Goal: Transaction & Acquisition: Download file/media

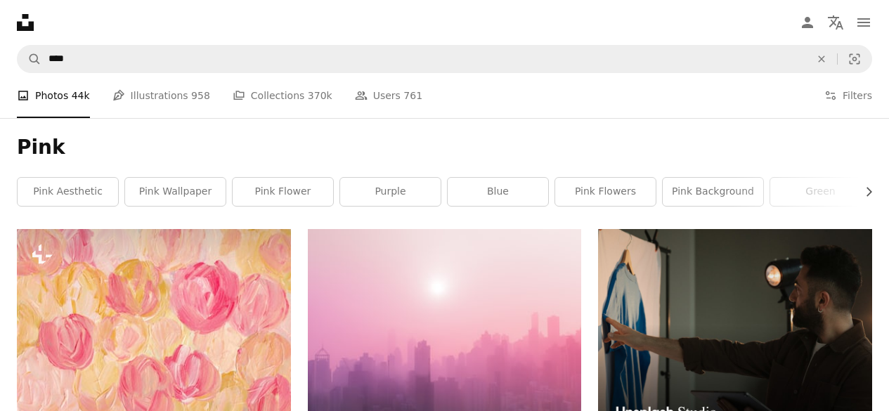
scroll to position [297, 0]
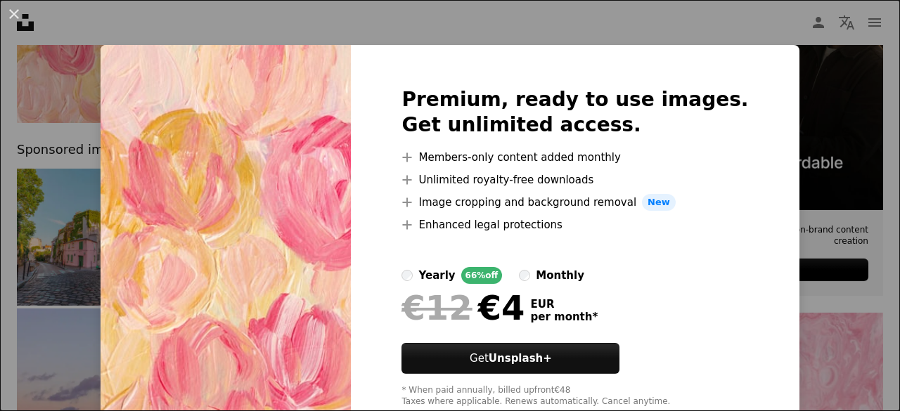
click at [95, 37] on div "An X shape Premium, ready to use images. Get unlimited access. A plus sign Memb…" at bounding box center [450, 205] width 900 height 411
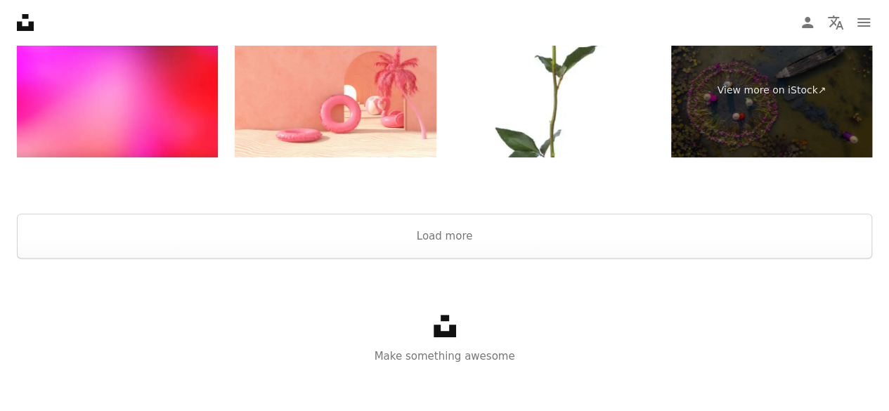
scroll to position [2803, 0]
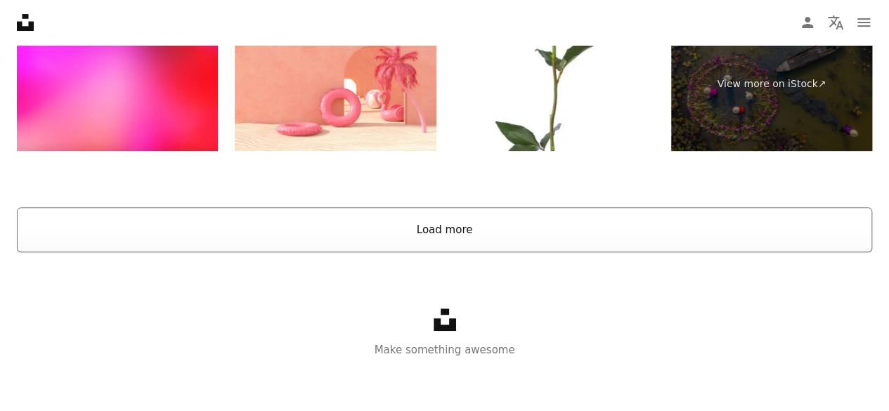
click at [421, 226] on button "Load more" at bounding box center [445, 229] width 856 height 45
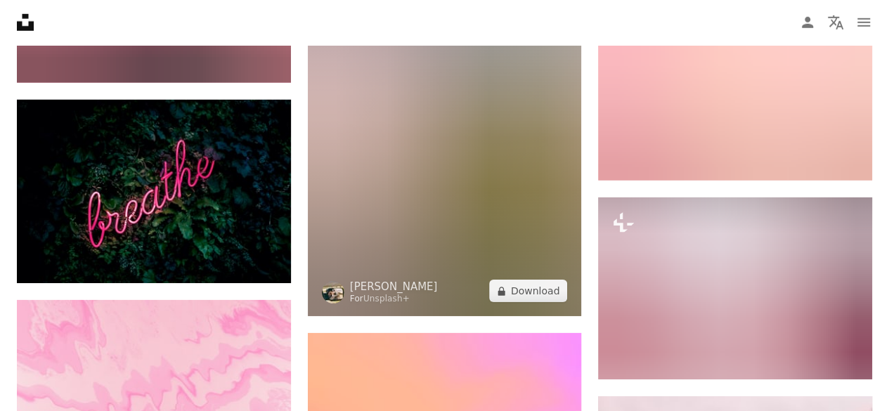
scroll to position [15209, 0]
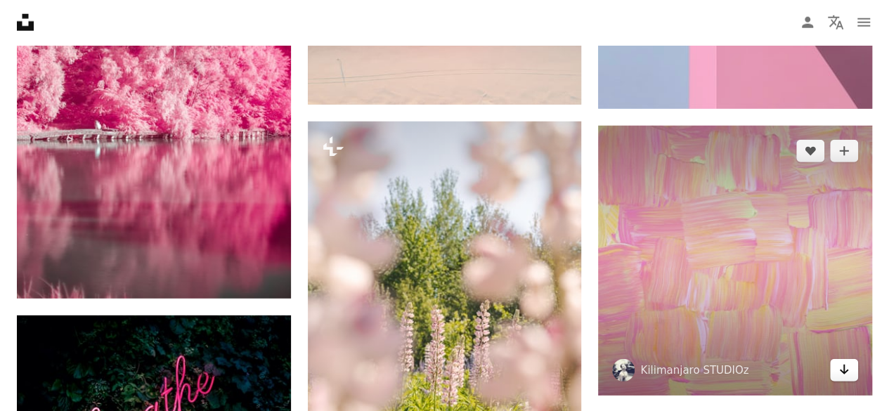
click at [851, 361] on link "Arrow pointing down" at bounding box center [844, 370] width 28 height 22
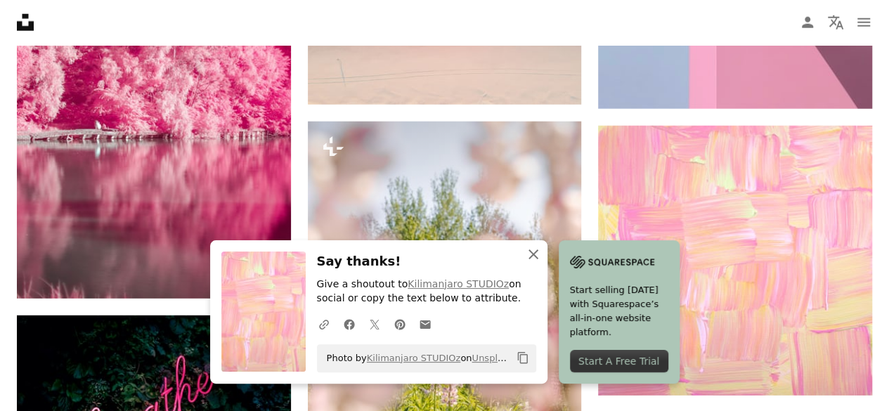
click at [537, 252] on icon "An X shape" at bounding box center [533, 254] width 17 height 17
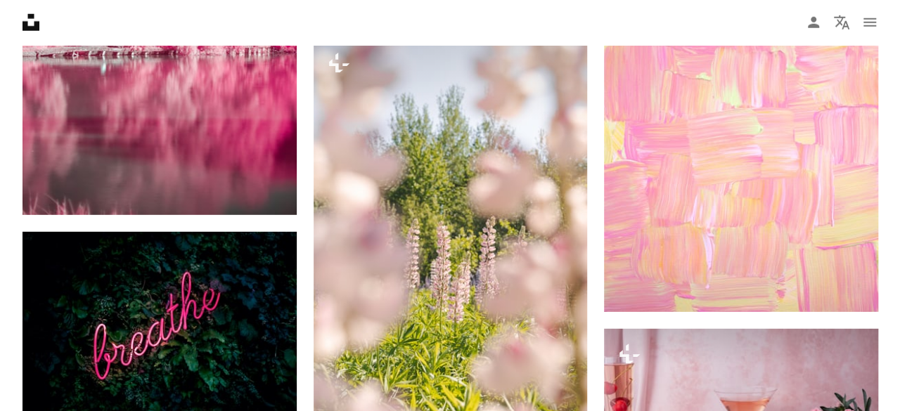
scroll to position [15281, 0]
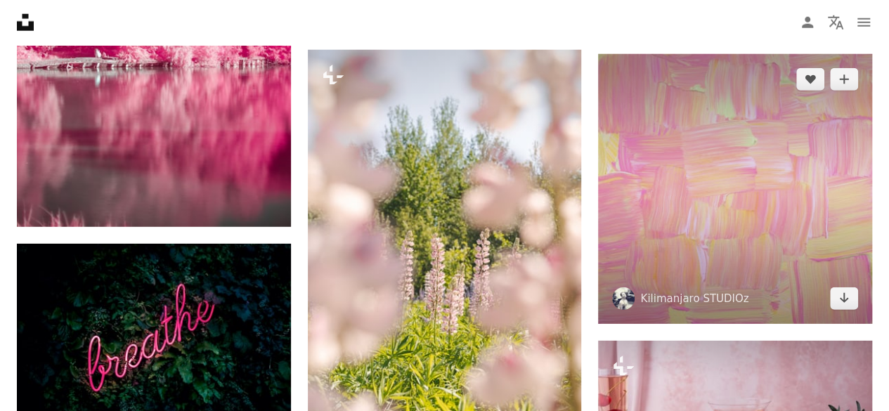
click at [710, 224] on img at bounding box center [735, 189] width 274 height 271
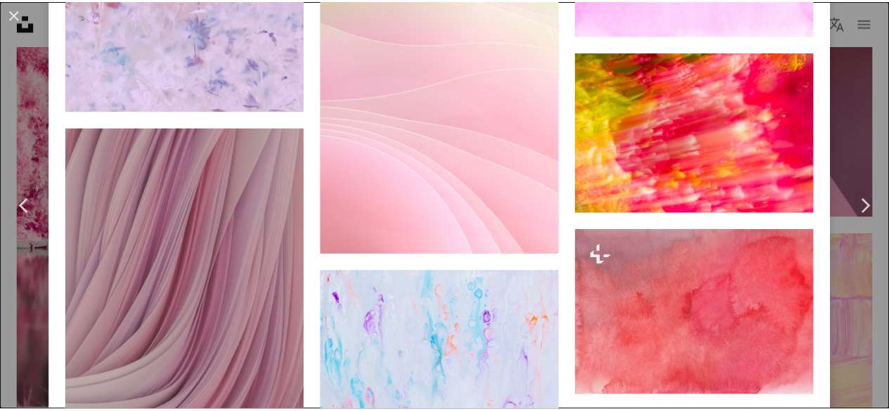
scroll to position [8569, 0]
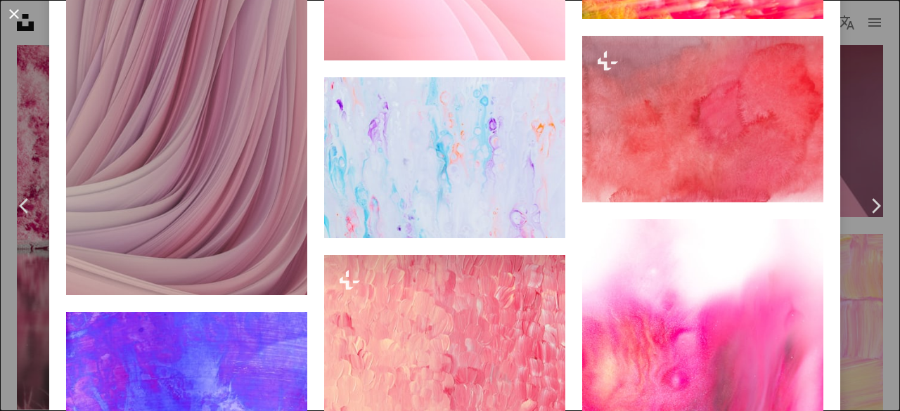
click at [13, 8] on button "An X shape" at bounding box center [14, 14] width 17 height 17
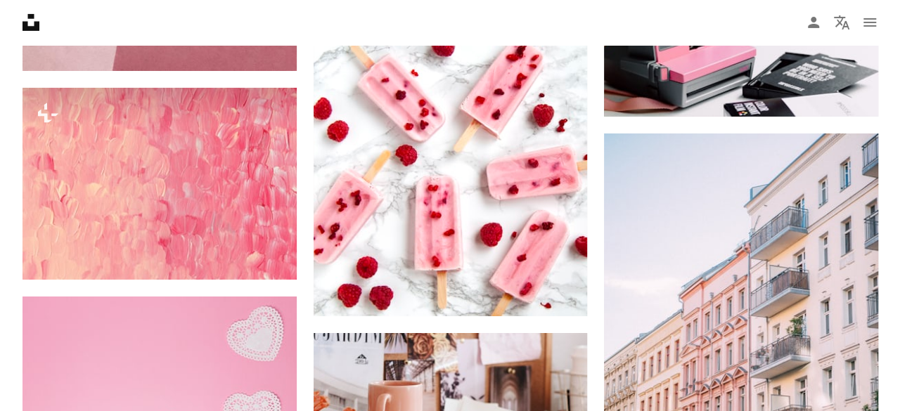
scroll to position [23746, 0]
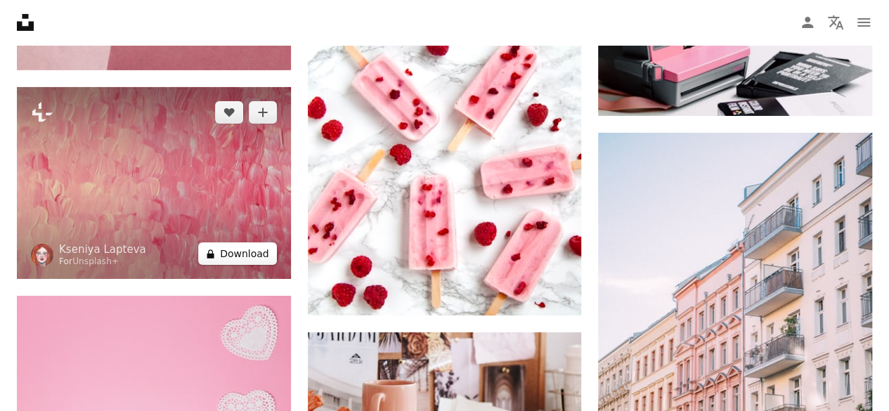
click at [253, 243] on button "A lock Download" at bounding box center [237, 254] width 79 height 22
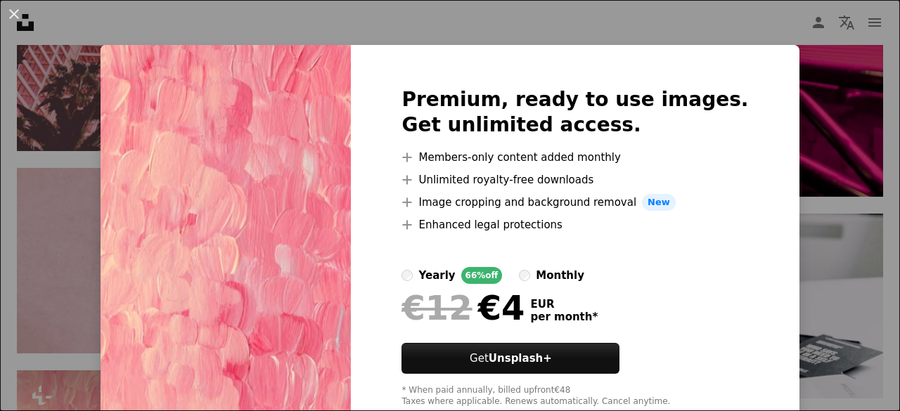
click at [876, 124] on div "An X shape Premium, ready to use images. Get unlimited access. A plus sign Memb…" at bounding box center [450, 205] width 900 height 411
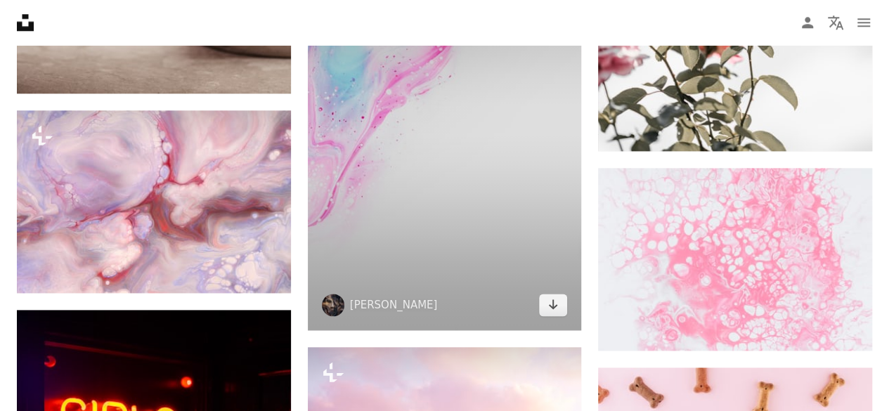
scroll to position [38178, 0]
